Goal: Transaction & Acquisition: Purchase product/service

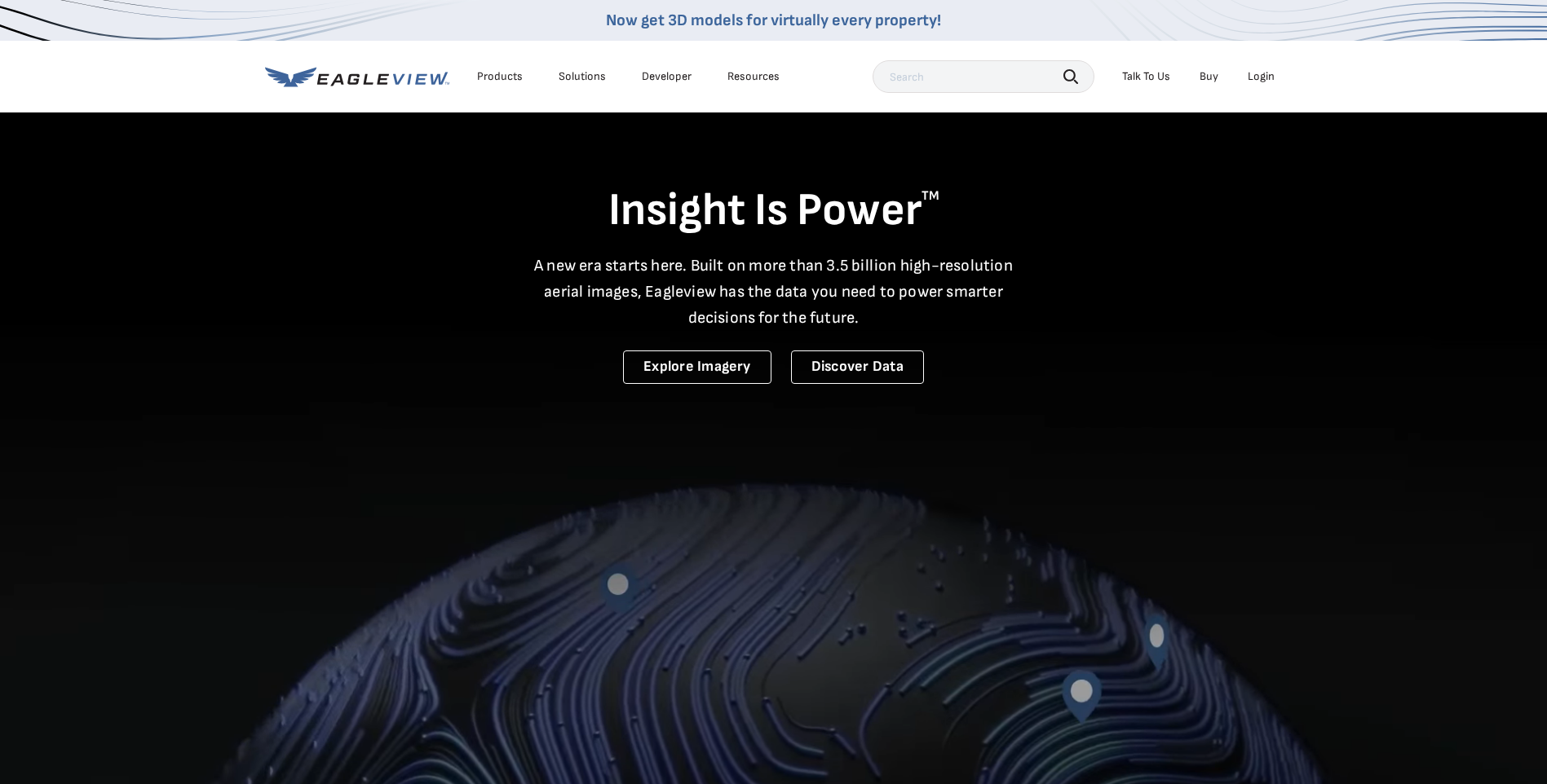
click at [1258, 74] on div "Login" at bounding box center [1260, 77] width 26 height 15
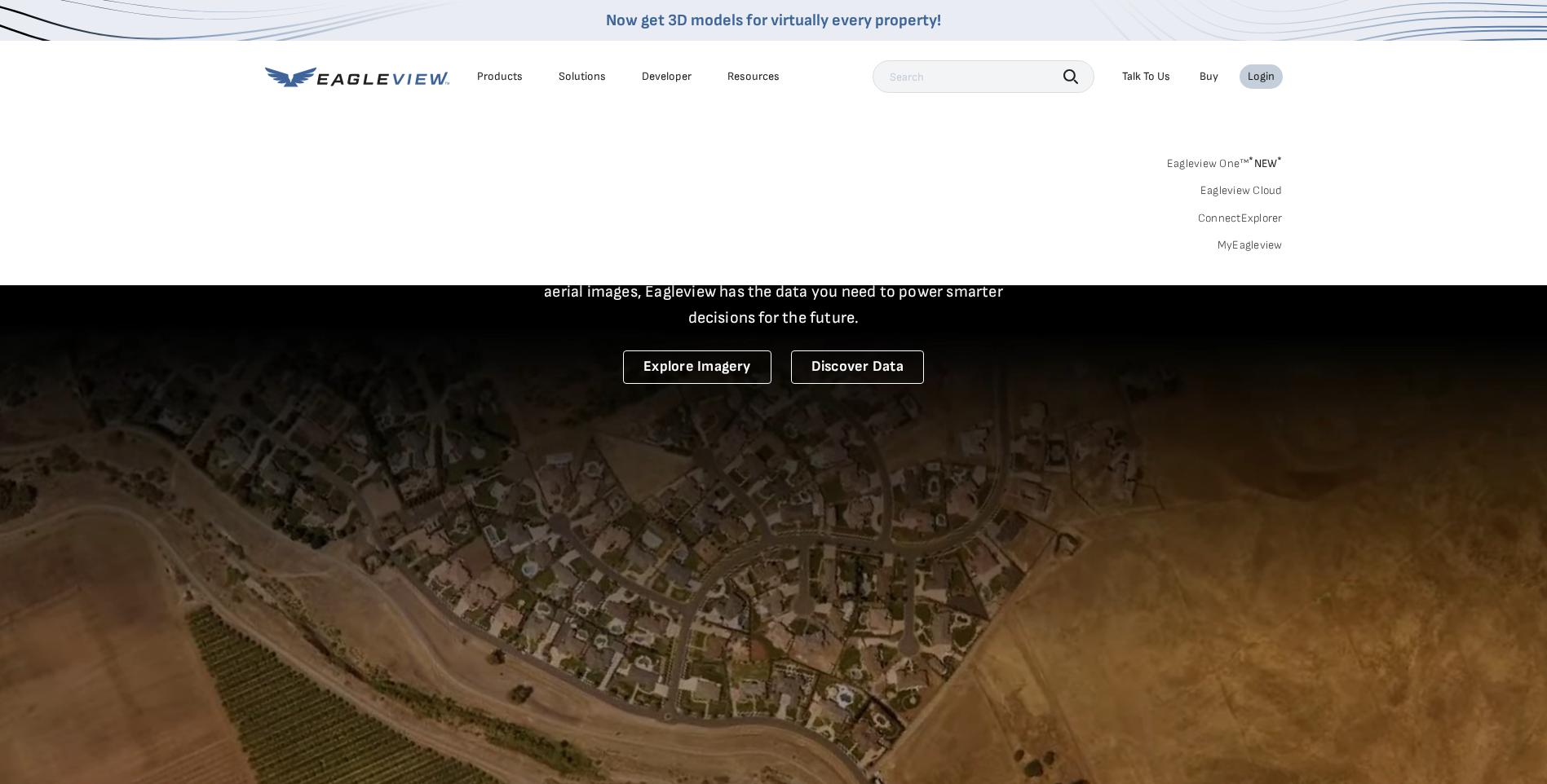
click at [1250, 247] on link "MyEagleview" at bounding box center [1249, 246] width 65 height 15
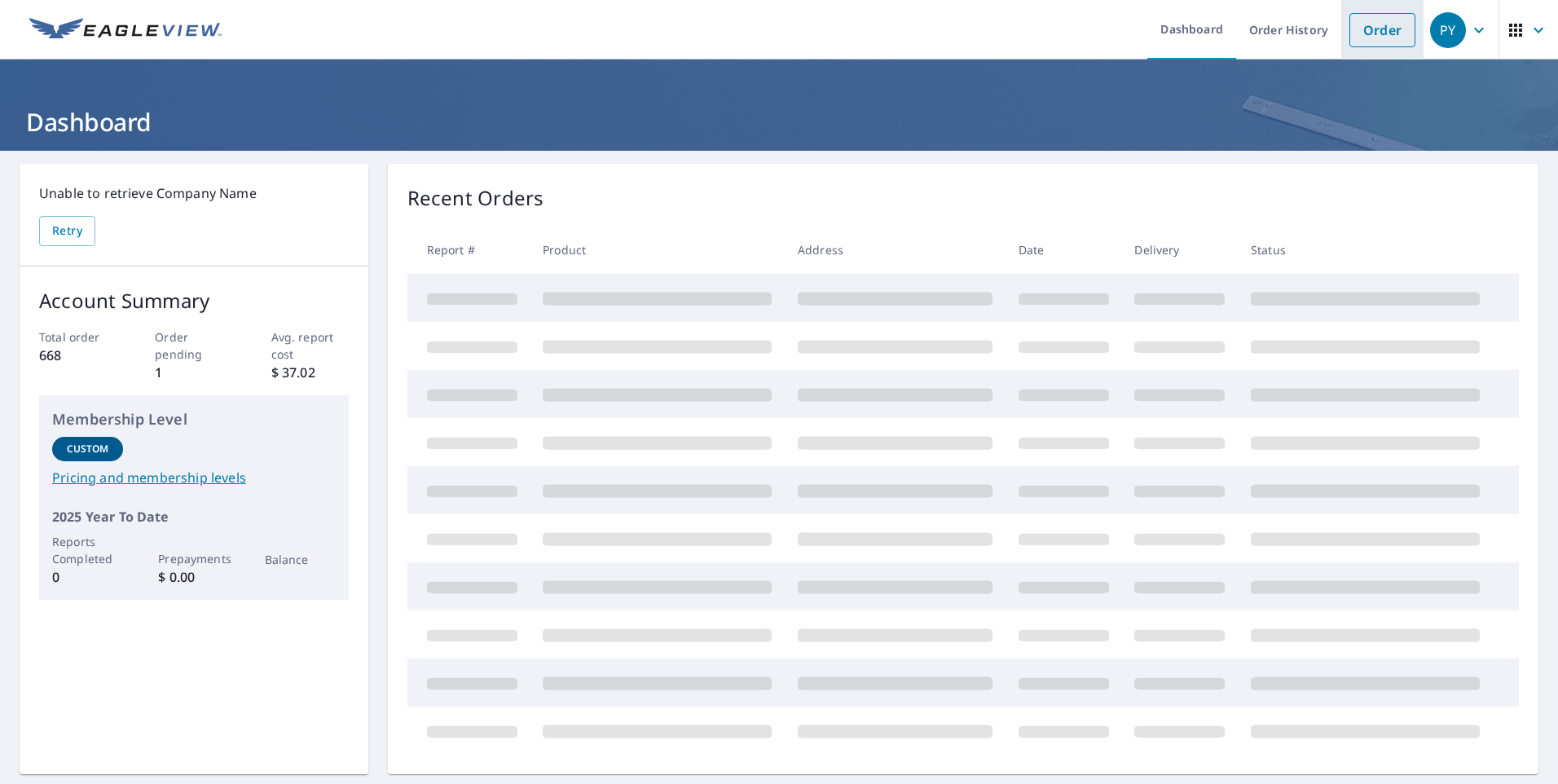
click at [1364, 33] on link "Order" at bounding box center [1383, 30] width 66 height 35
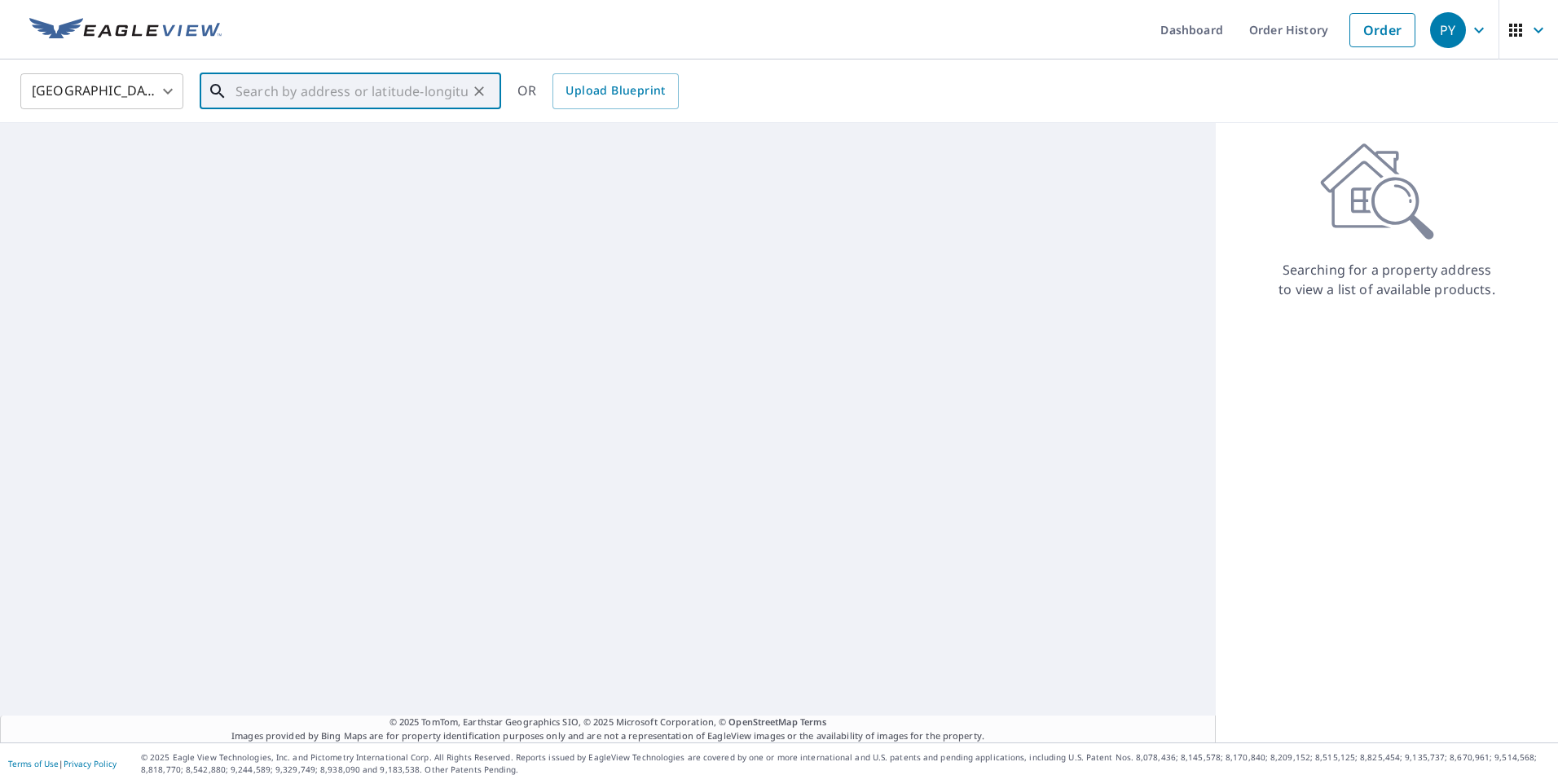
click at [282, 99] on input "text" at bounding box center [351, 91] width 232 height 46
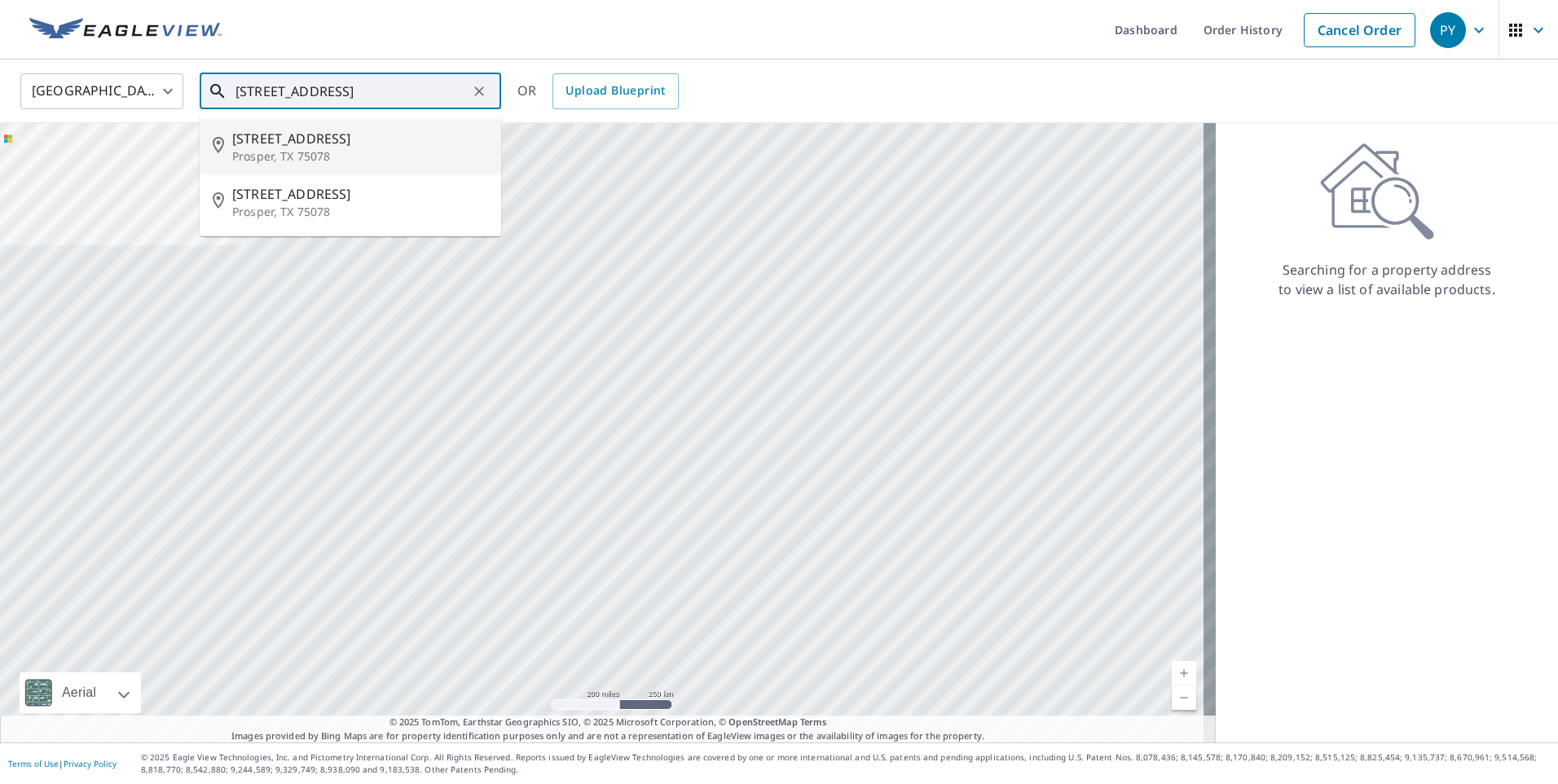
click at [288, 152] on p "Prosper, TX 75078" at bounding box center [360, 157] width 256 height 16
type input "[STREET_ADDRESS][PERSON_NAME]"
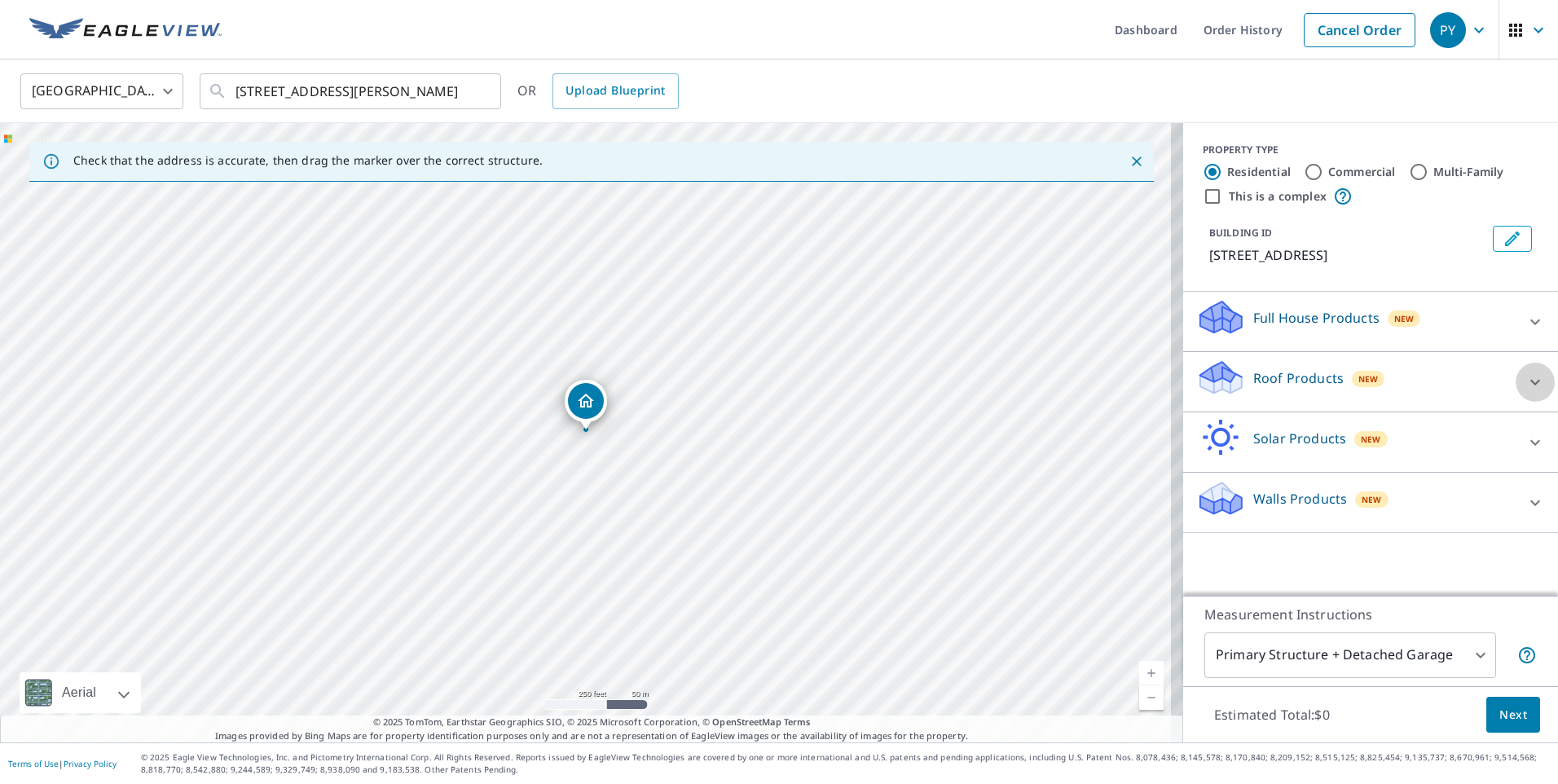
click at [1526, 377] on icon at bounding box center [1535, 382] width 19 height 19
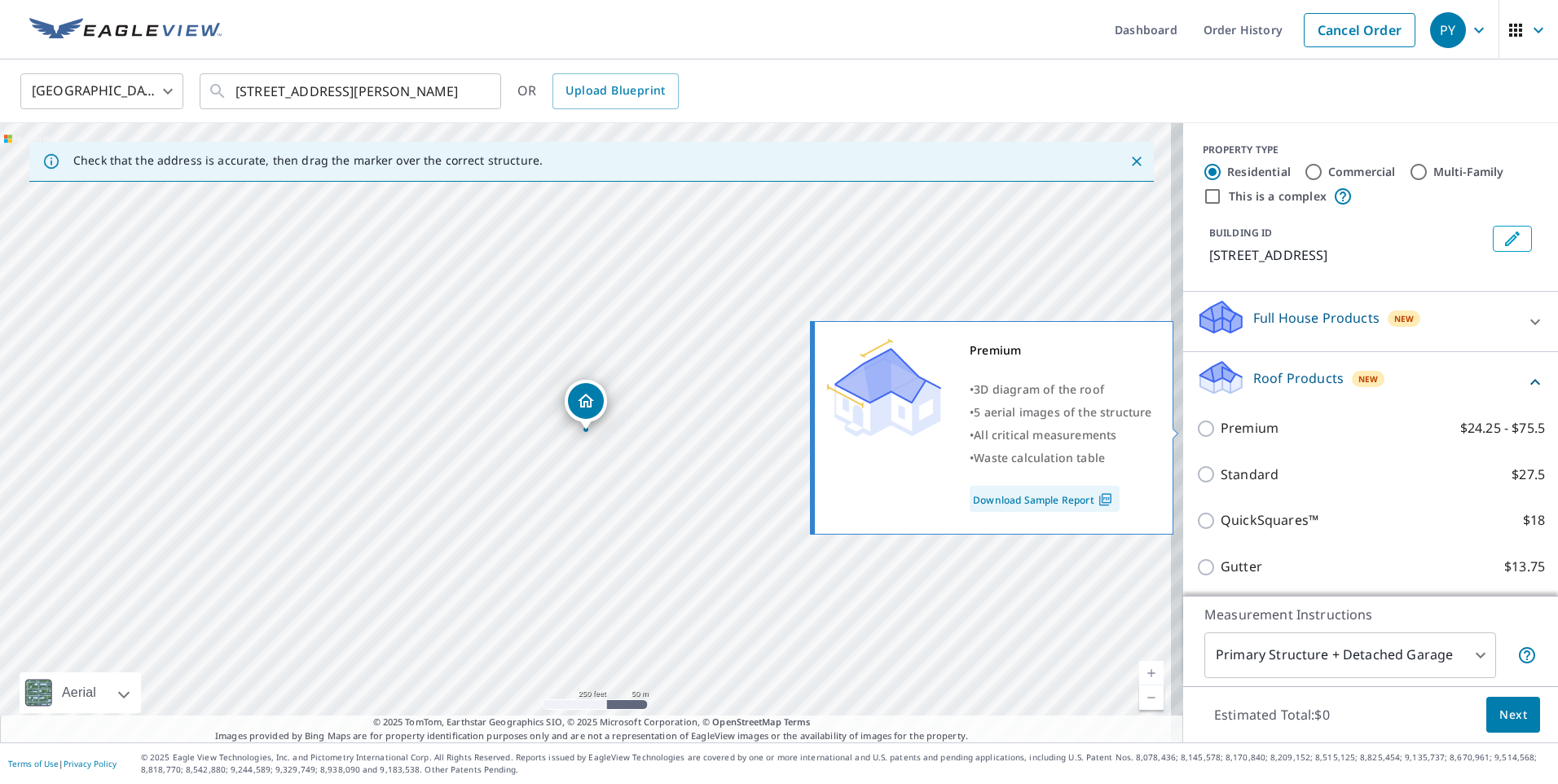
click at [1197, 426] on input "Premium $24.25 - $75.5" at bounding box center [1208, 428] width 25 height 19
checkbox input "true"
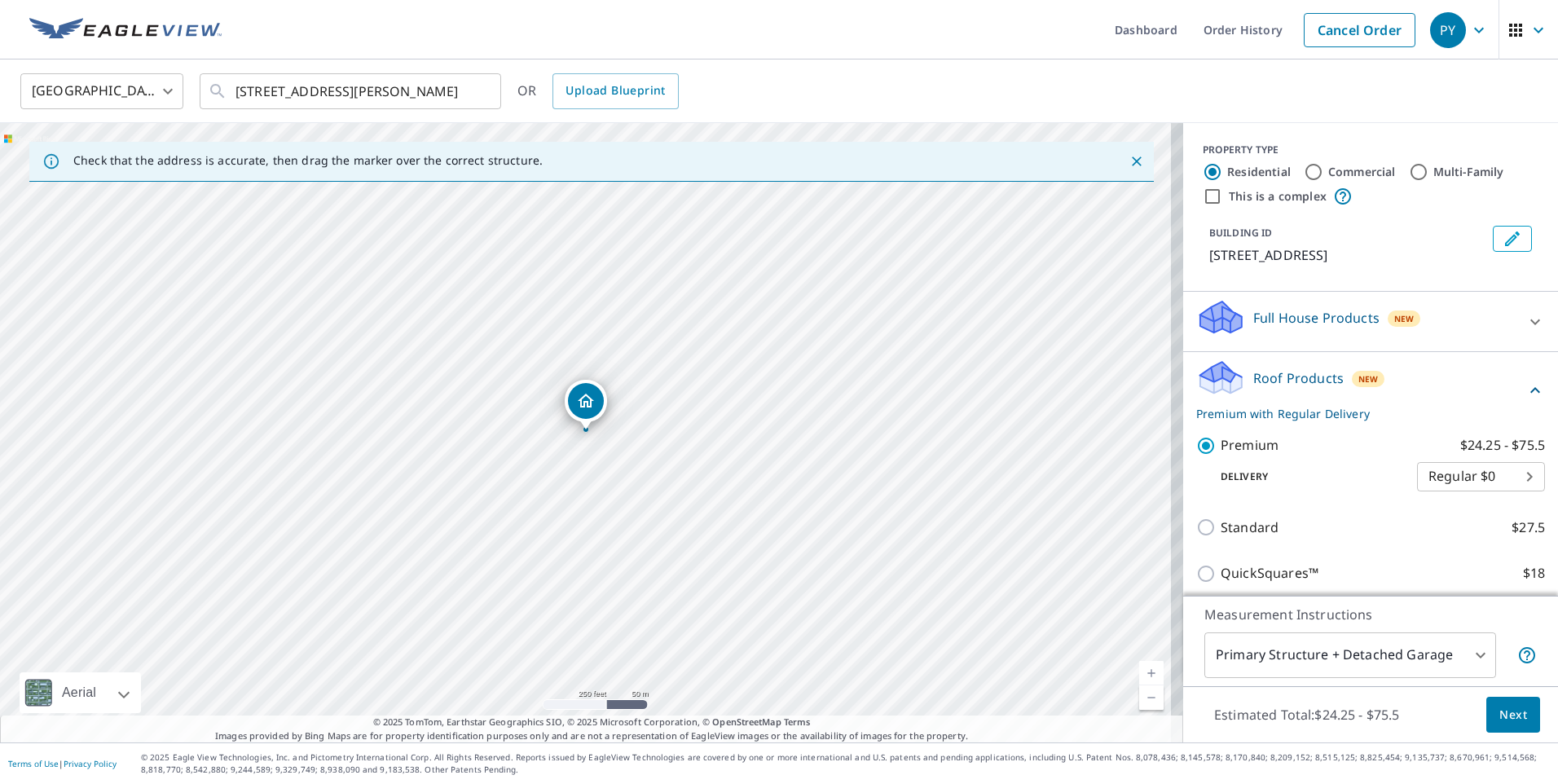
click at [1500, 716] on span "Next" at bounding box center [1513, 715] width 27 height 20
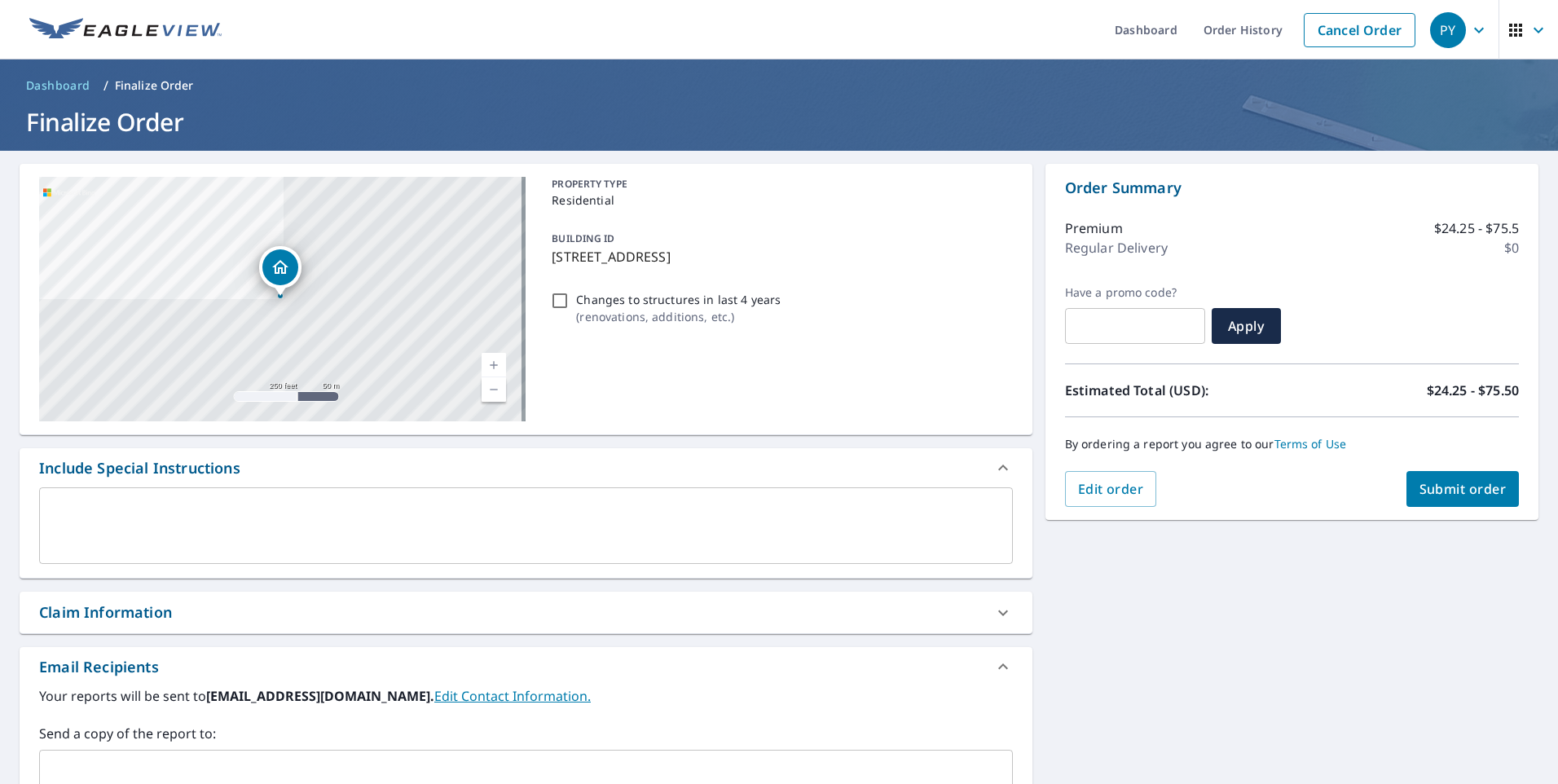
click at [486, 360] on link "Current Level 17, Zoom In" at bounding box center [494, 365] width 25 height 25
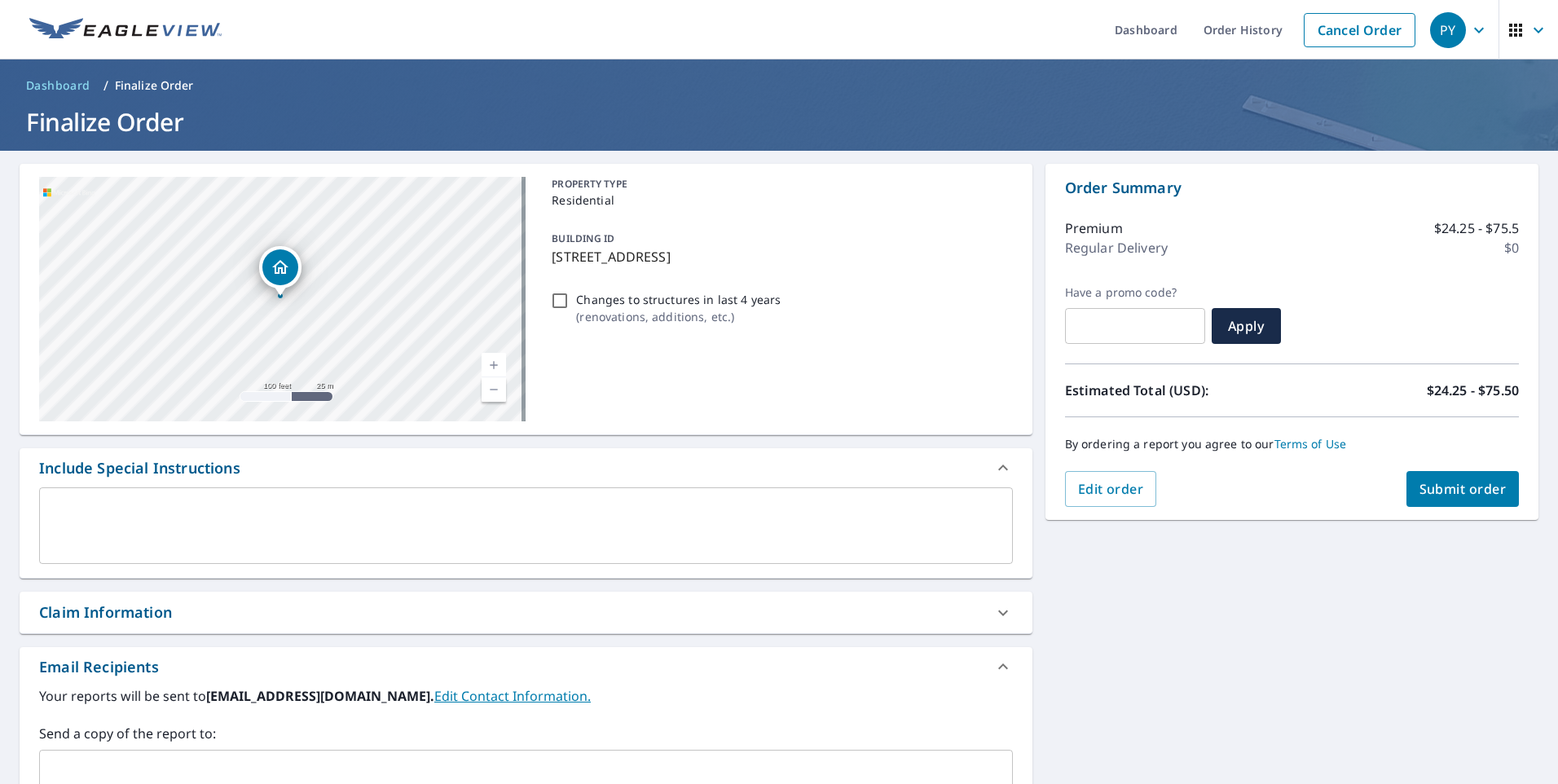
click at [319, 245] on div "2961 Lakeview Dr Prosper, TX 75078" at bounding box center [282, 299] width 486 height 245
drag, startPoint x: 319, startPoint y: 245, endPoint x: 351, endPoint y: 252, distance: 32.8
click at [351, 252] on div "2961 Lakeview Dr Prosper, TX 75078" at bounding box center [282, 299] width 486 height 245
click at [559, 302] on input "Changes to structures in last 4 years ( renovations, additions, etc. )" at bounding box center [559, 300] width 19 height 19
checkbox input "true"
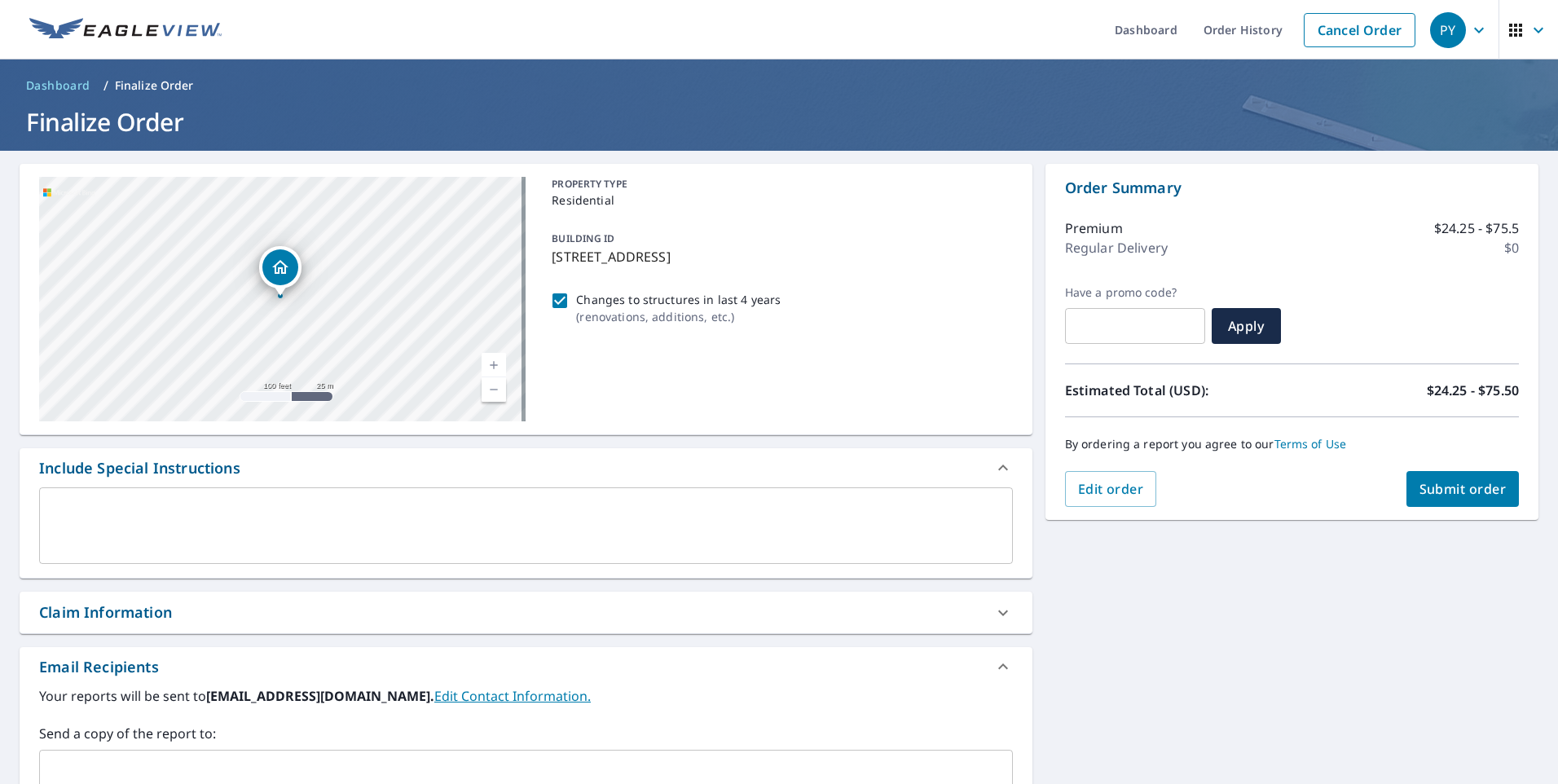
click at [1469, 491] on span "Submit order" at bounding box center [1463, 489] width 88 height 18
